Goal: Navigation & Orientation: Understand site structure

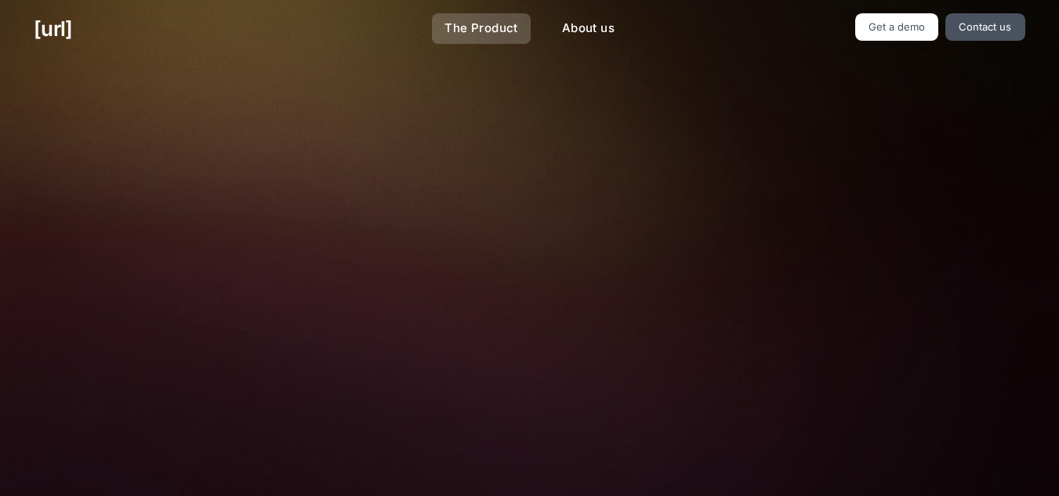
click at [479, 20] on link "The Product" at bounding box center [481, 28] width 99 height 31
click at [589, 28] on link "About us" at bounding box center [588, 28] width 78 height 31
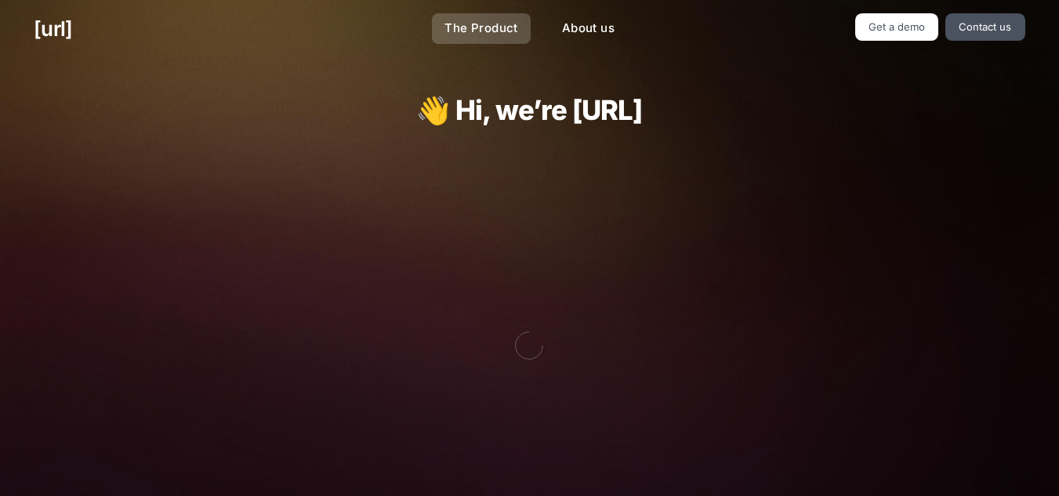
click at [508, 21] on link "The Product" at bounding box center [481, 28] width 99 height 31
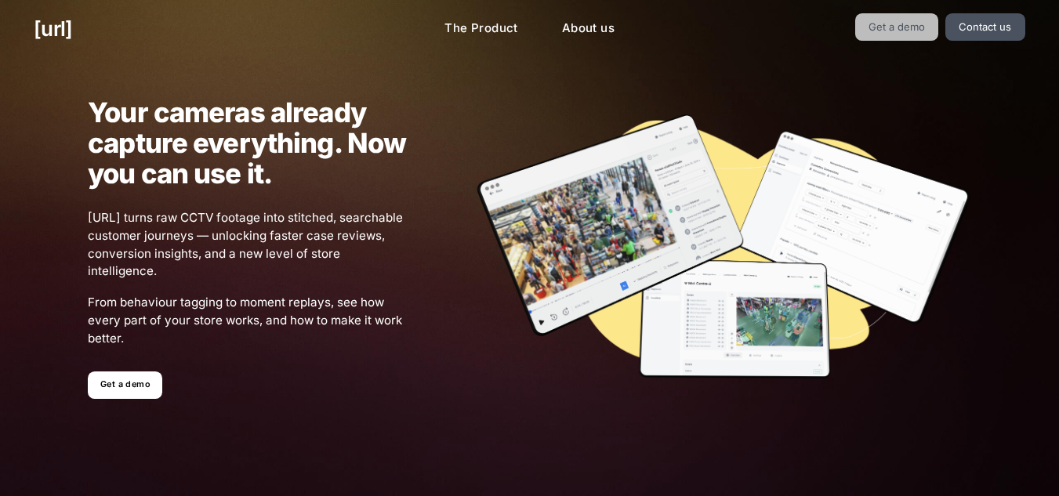
click at [910, 30] on link "Get a demo" at bounding box center [897, 26] width 84 height 27
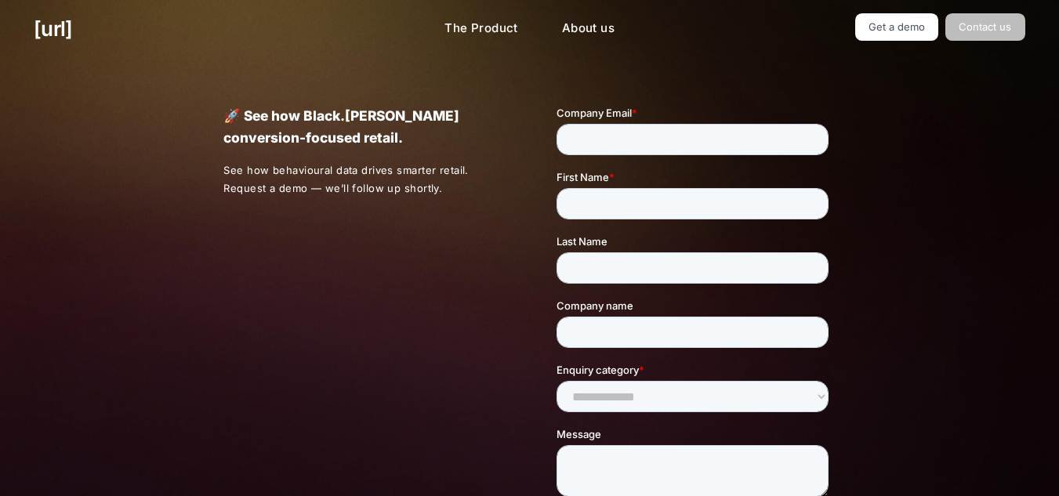
click at [987, 20] on link "Contact us" at bounding box center [985, 26] width 80 height 27
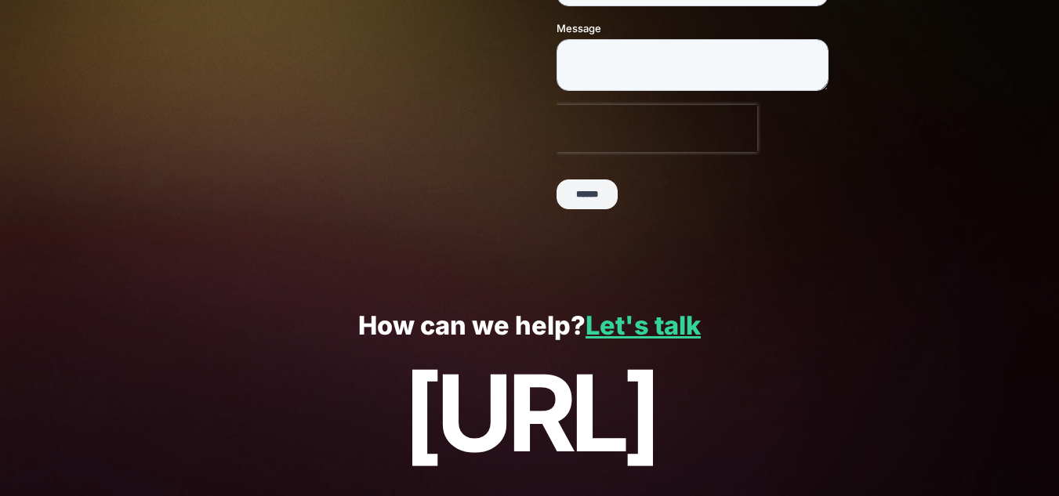
scroll to position [458, 0]
